Goal: Find contact information: Find contact information

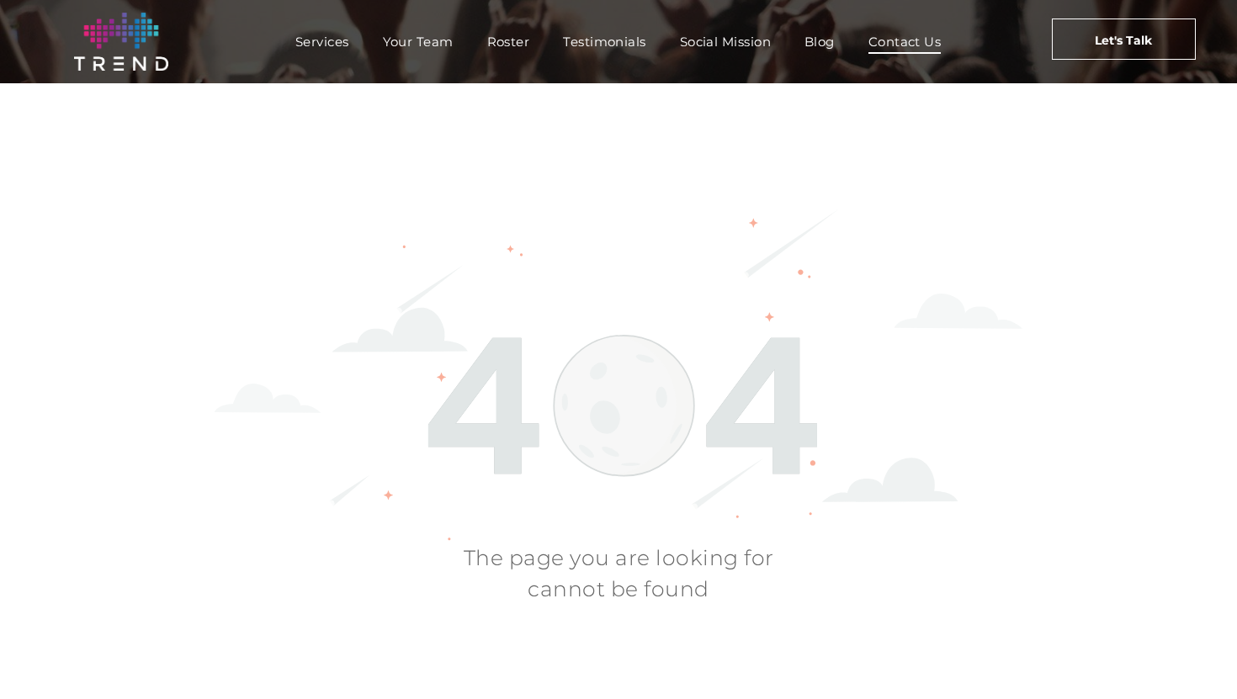
click at [909, 38] on span "Contact Us" at bounding box center [905, 41] width 73 height 24
